Goal: Task Accomplishment & Management: Use online tool/utility

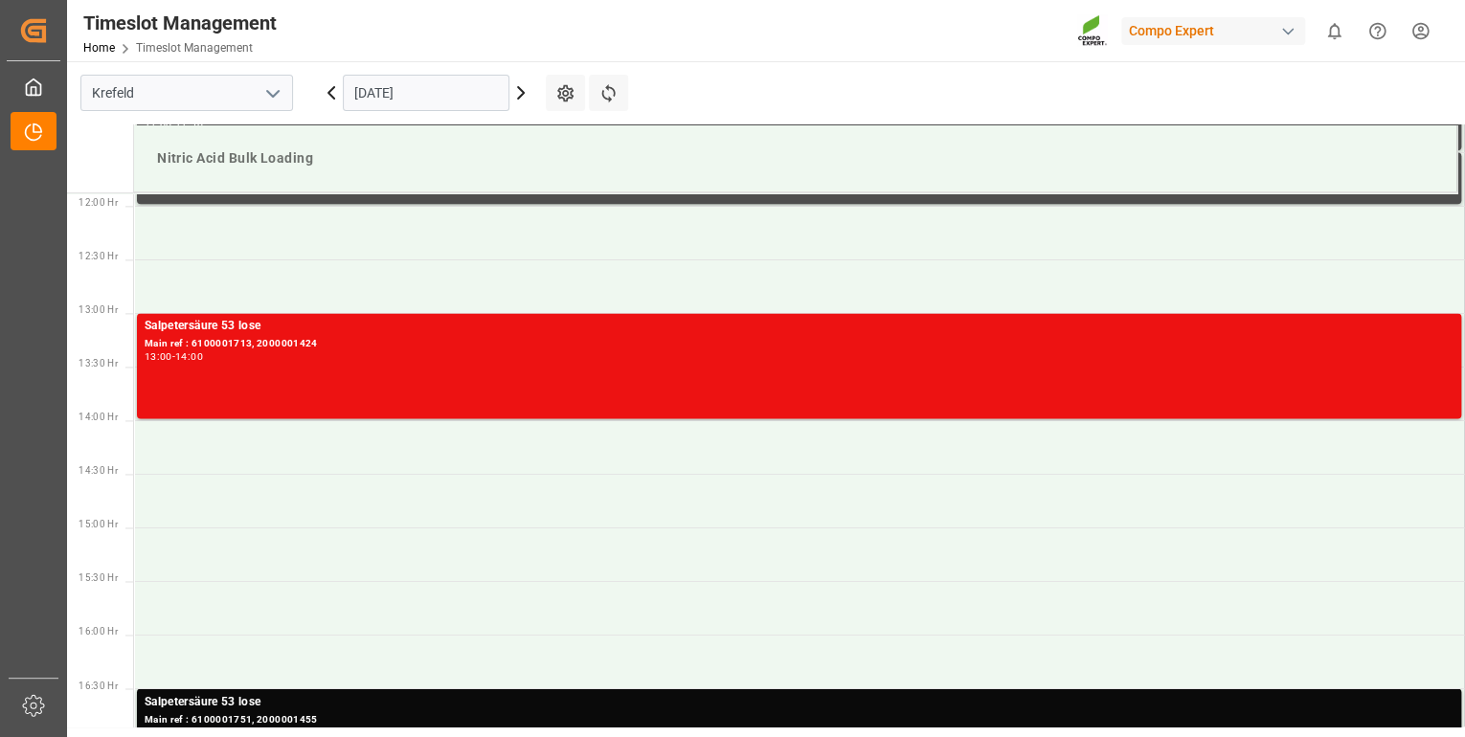
scroll to position [1275, 0]
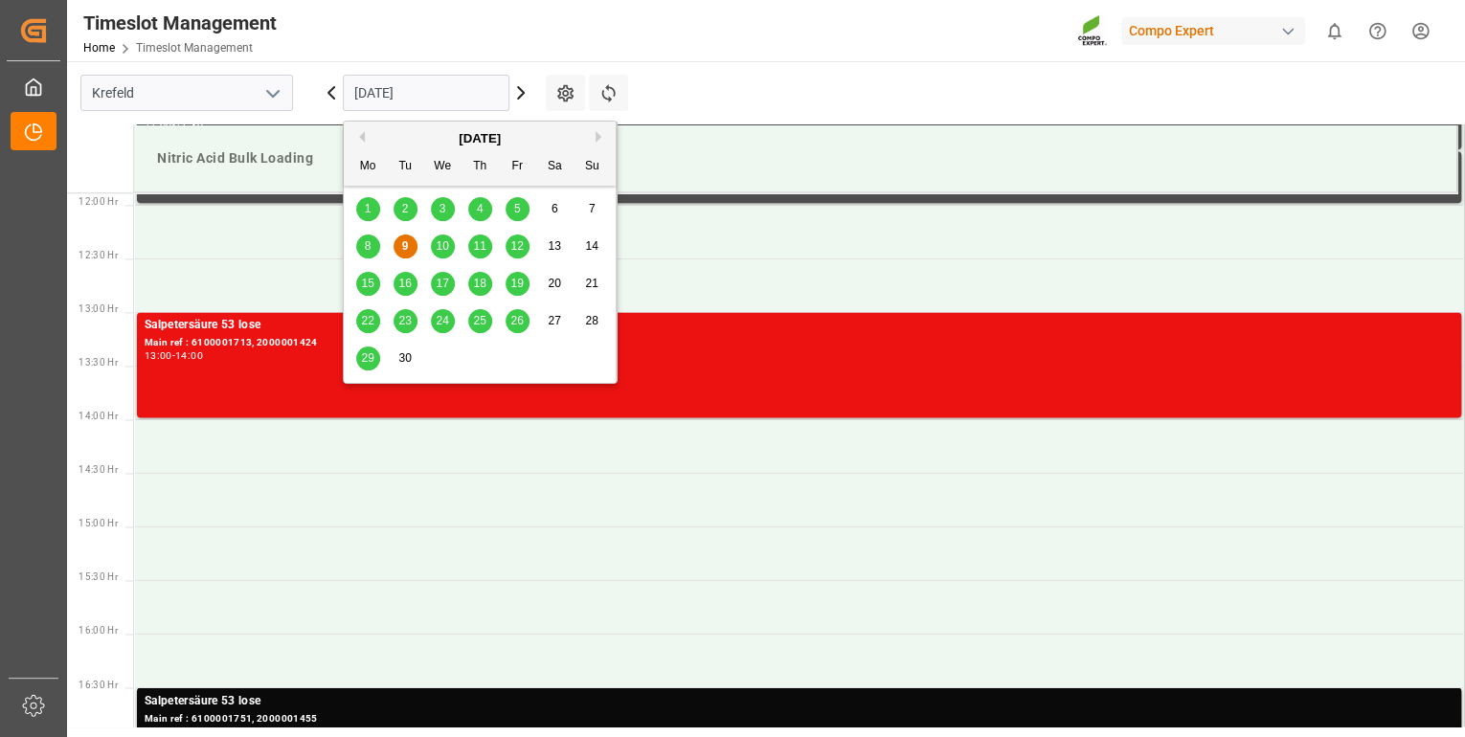
click at [433, 84] on input "[DATE]" at bounding box center [426, 93] width 167 height 36
click at [442, 252] on span "10" at bounding box center [442, 245] width 12 height 13
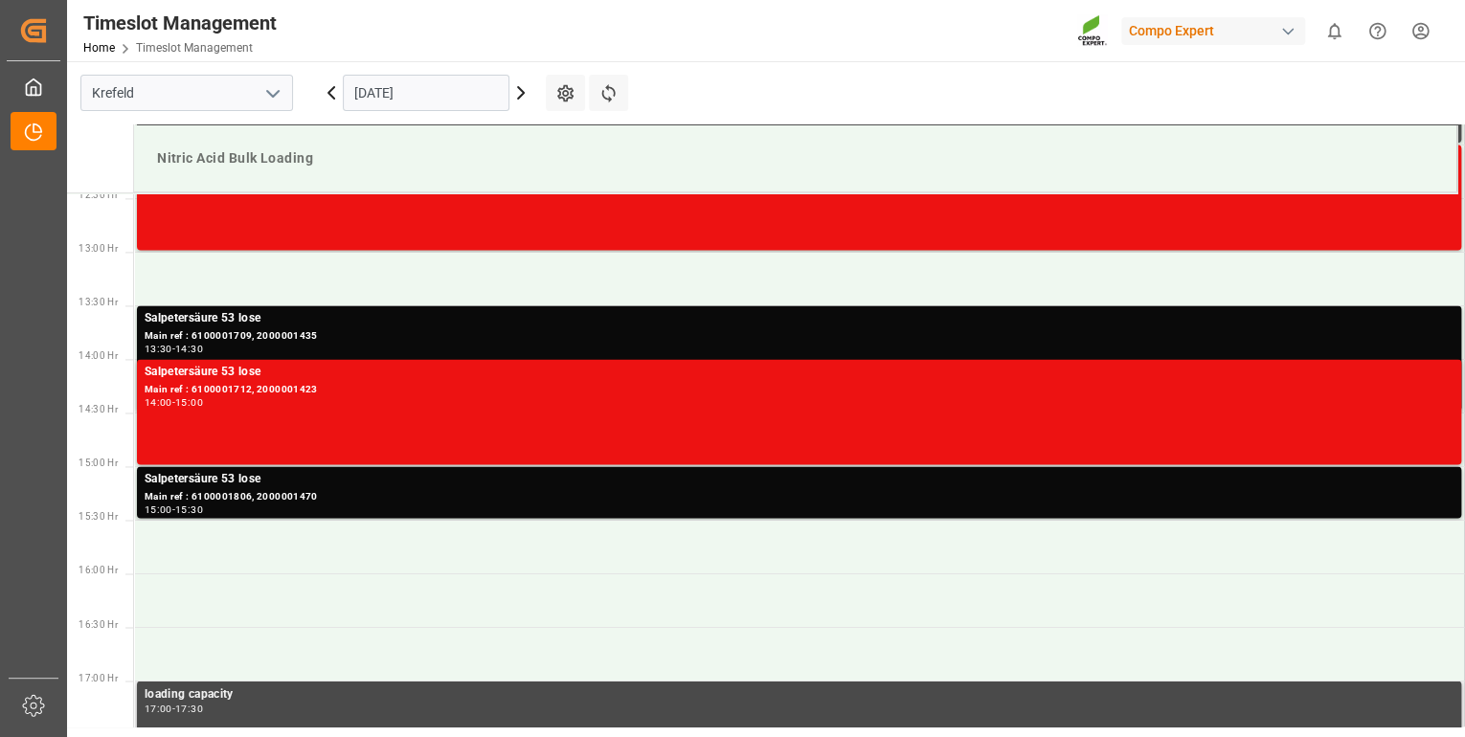
scroll to position [1658, 0]
